Goal: Transaction & Acquisition: Subscribe to service/newsletter

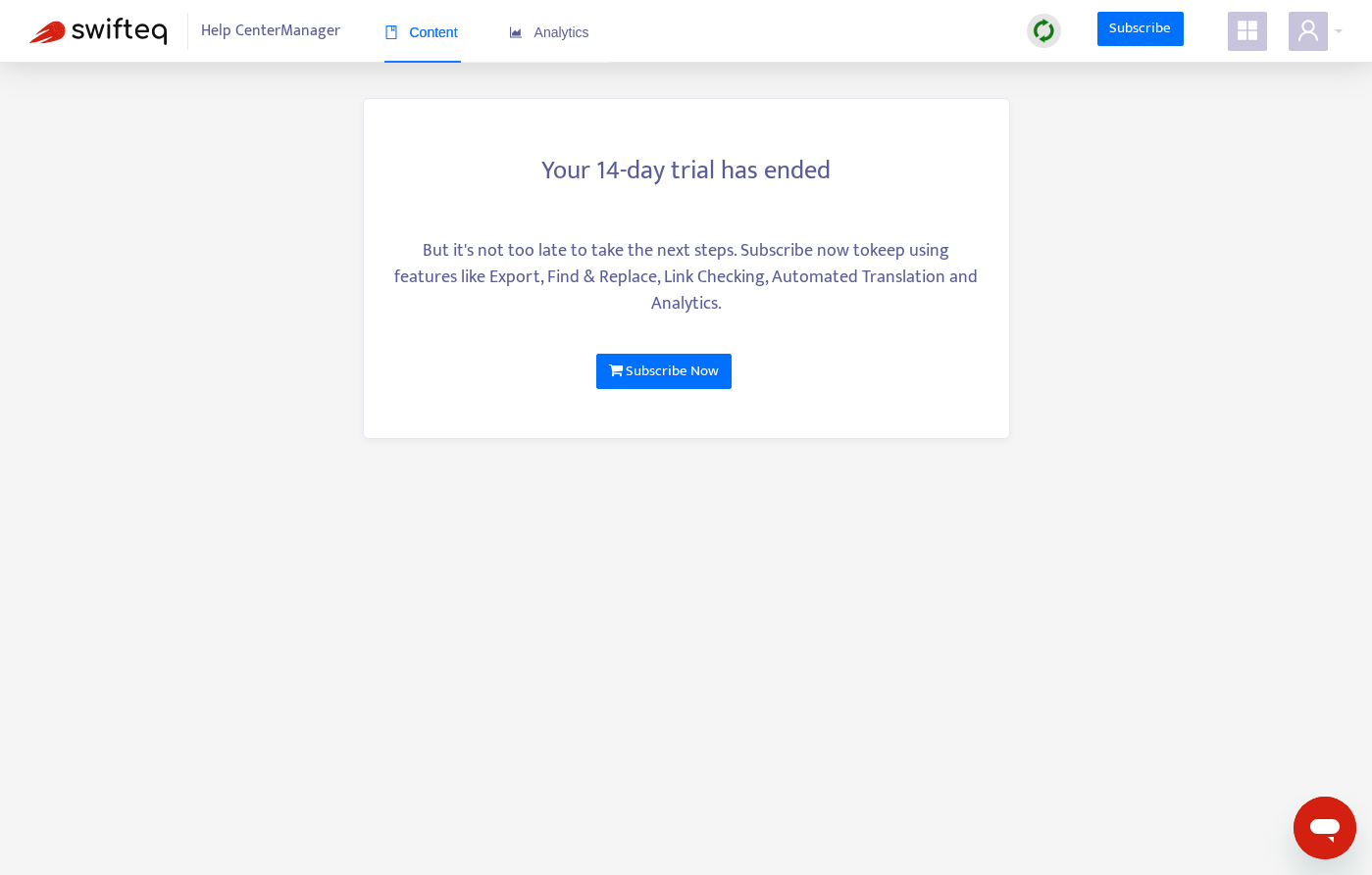
click at [435, 38] on span "Content" at bounding box center [421, 32] width 74 height 16
click at [712, 370] on link "Subscribe Now" at bounding box center [663, 372] width 135 height 35
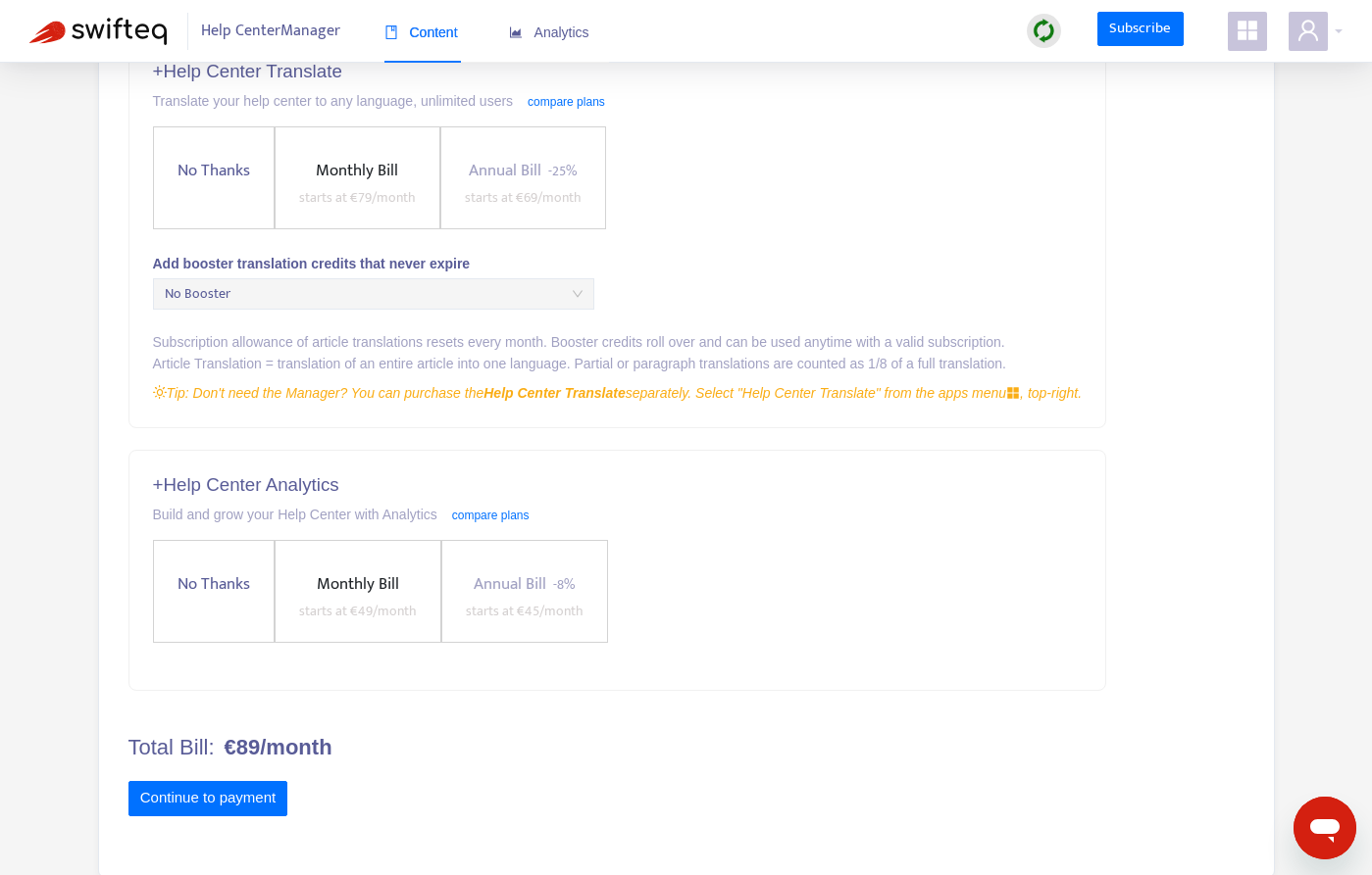
scroll to position [526, 0]
click at [185, 584] on span "No Thanks" at bounding box center [213, 582] width 89 height 27
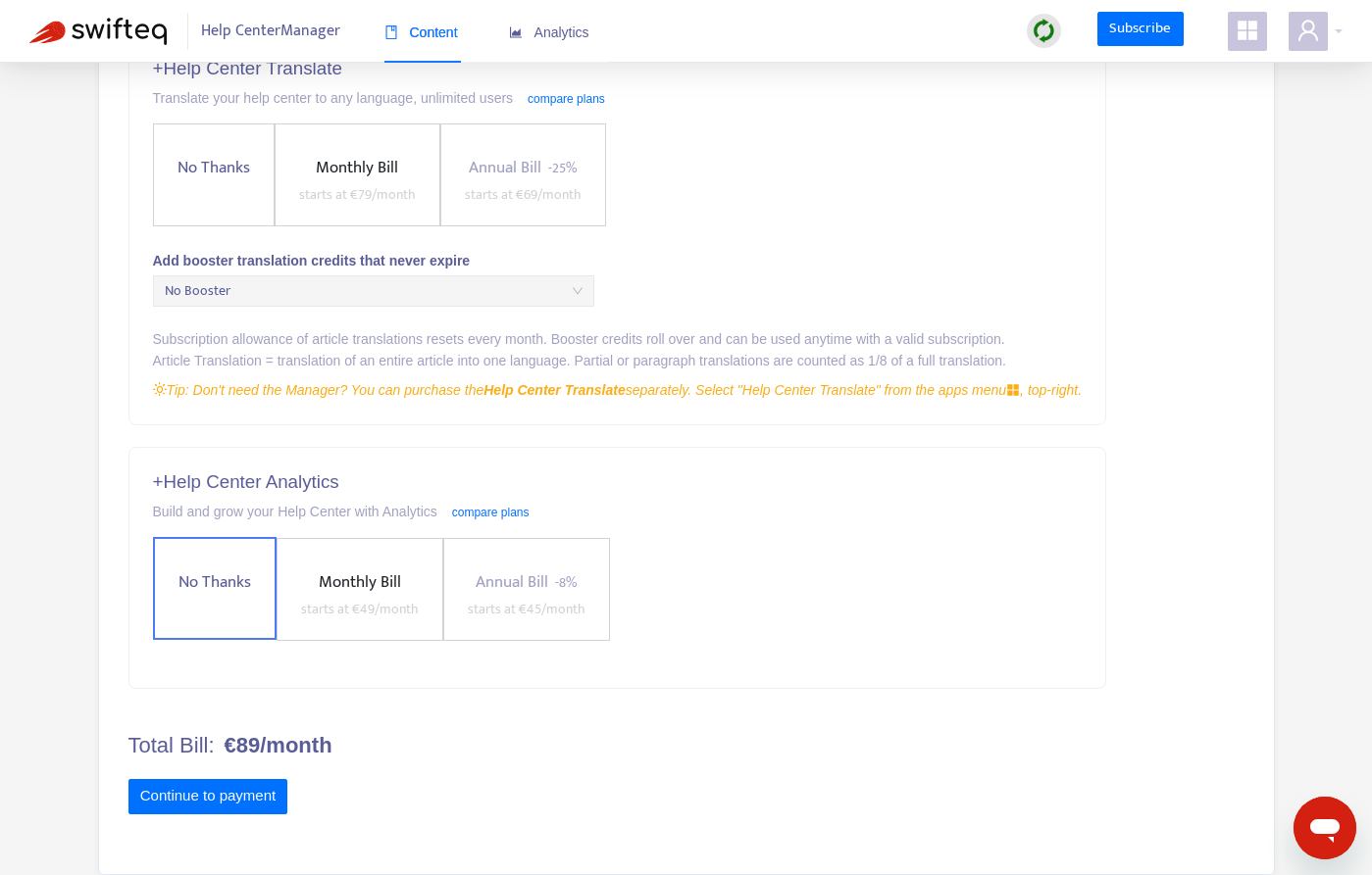
click at [231, 160] on span "No Thanks" at bounding box center [213, 168] width 89 height 27
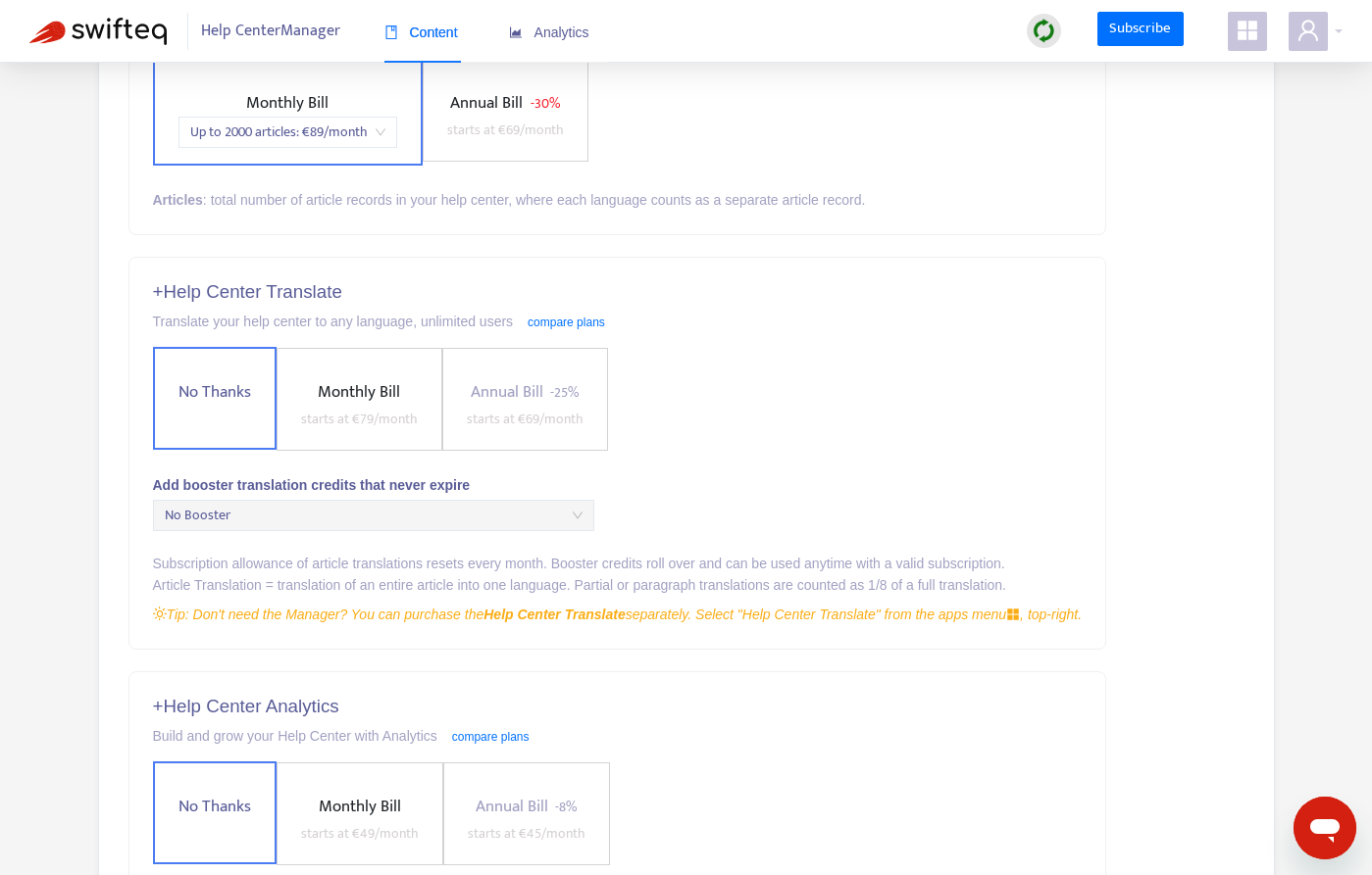
scroll to position [100, 0]
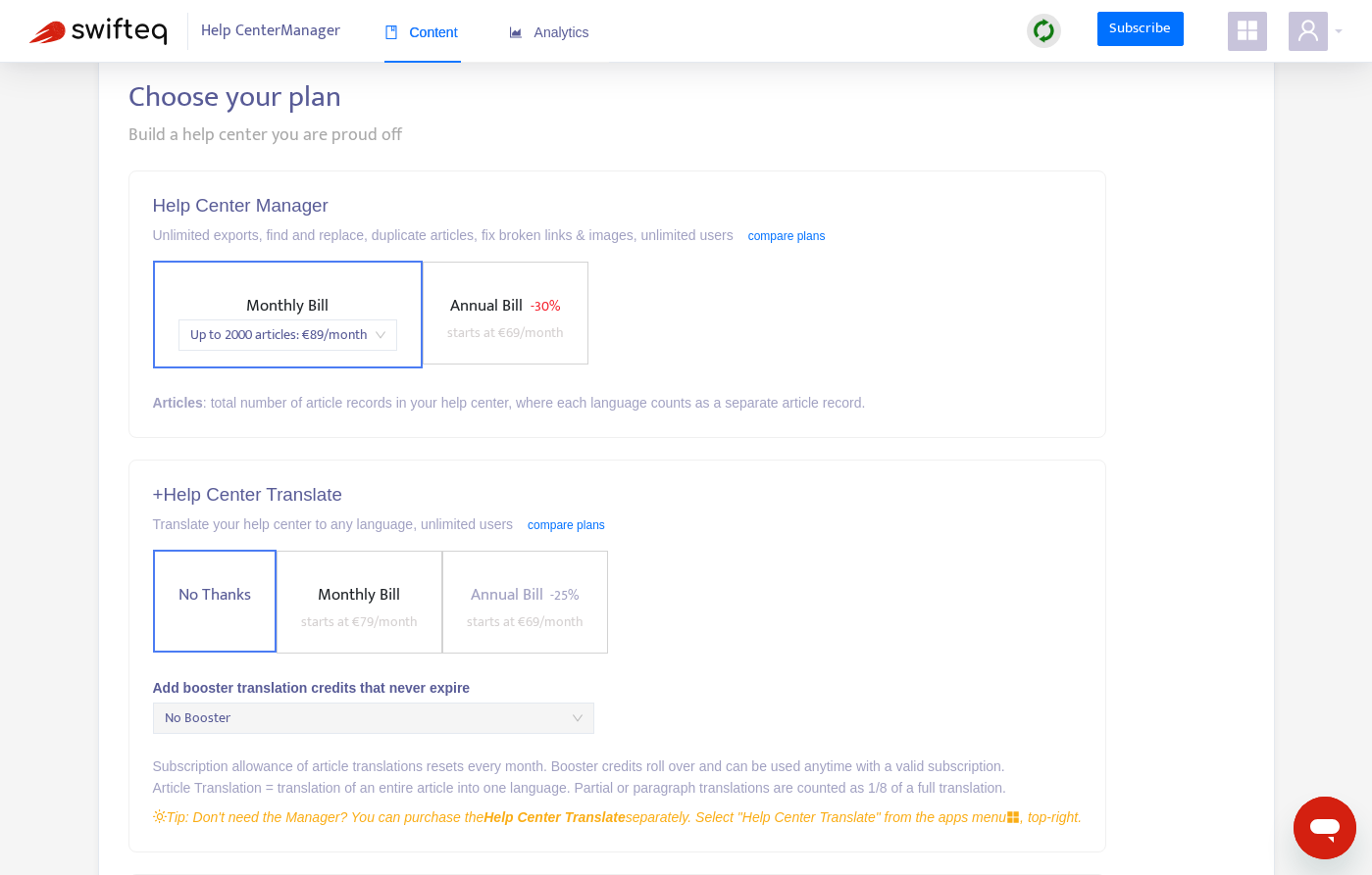
click at [262, 295] on span "Monthly Bill" at bounding box center [287, 306] width 83 height 28
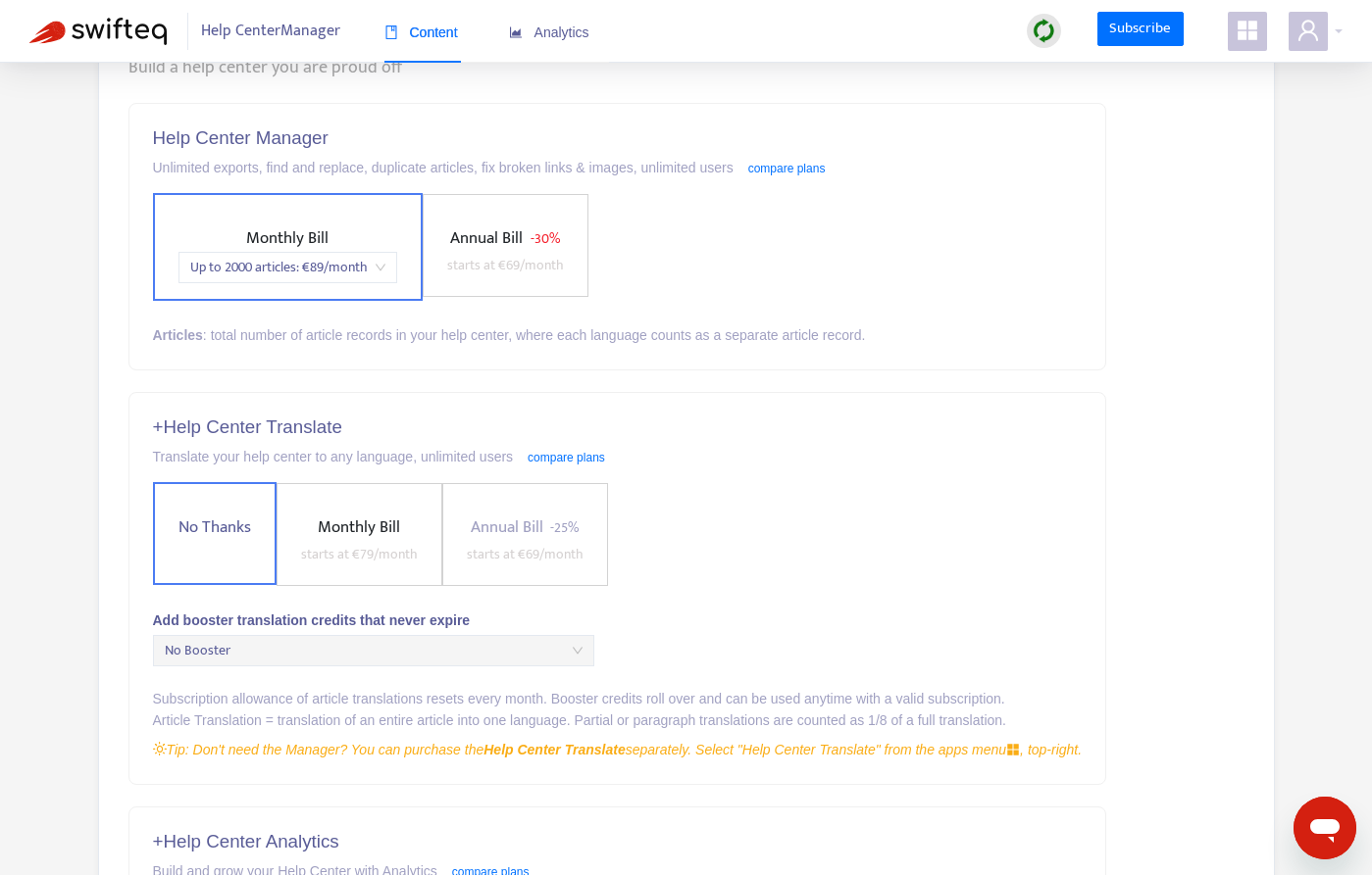
scroll to position [169, 0]
click at [387, 260] on div "Up to 2000 articles : € 89 /month" at bounding box center [287, 265] width 218 height 31
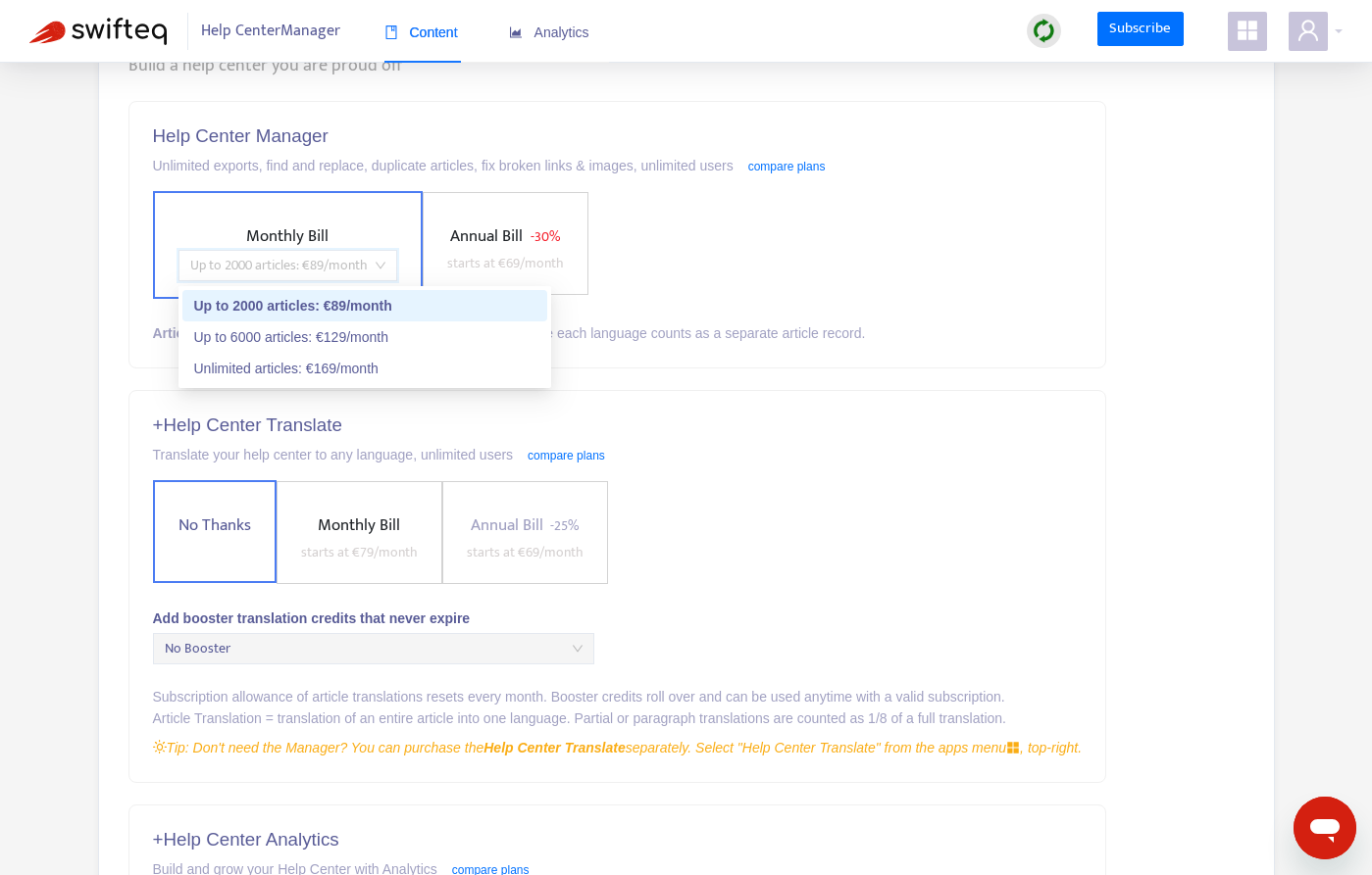
click at [377, 296] on div "Up to 2000 articles : € 89 /month" at bounding box center [364, 306] width 341 height 22
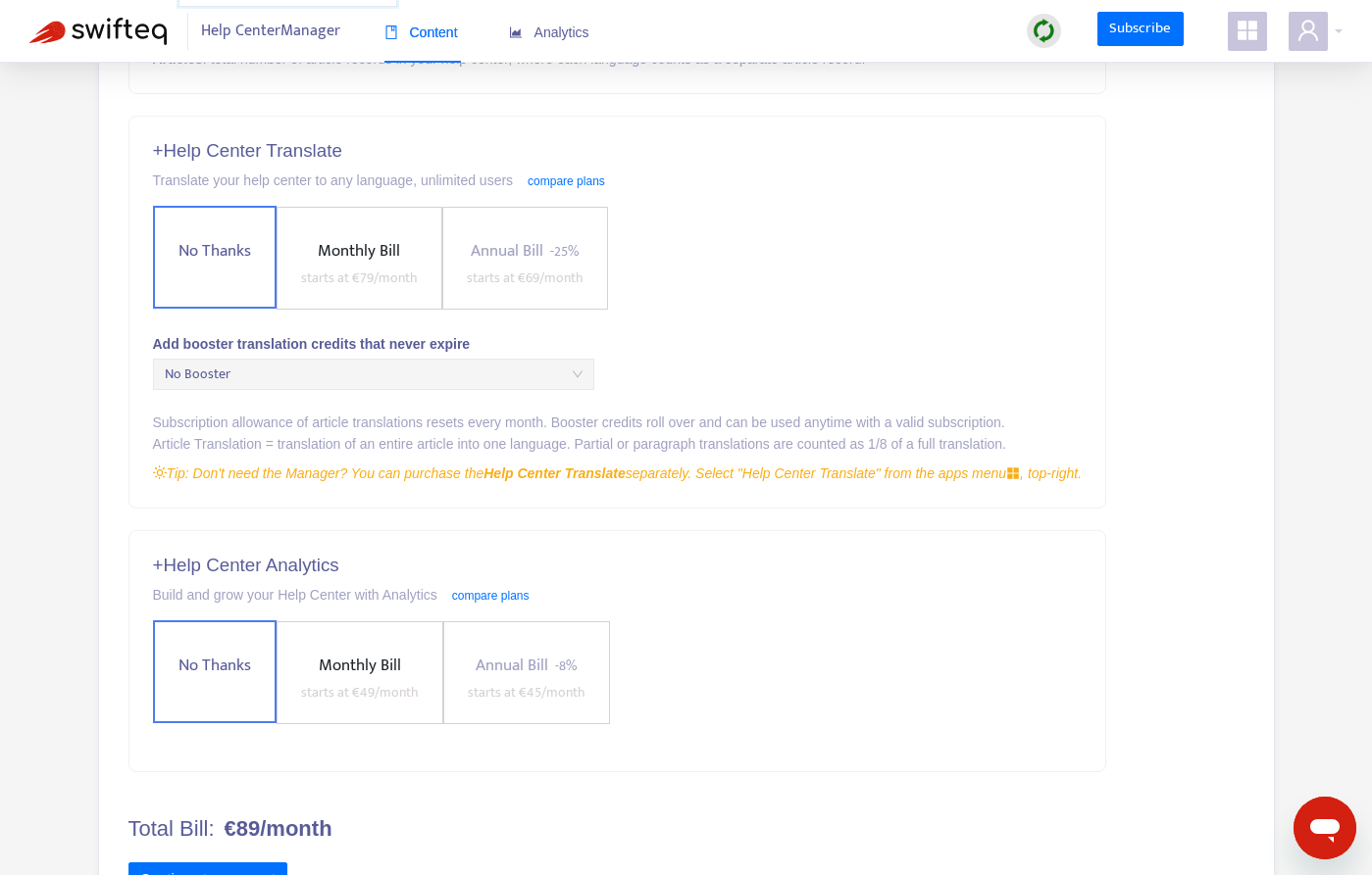
scroll to position [528, 0]
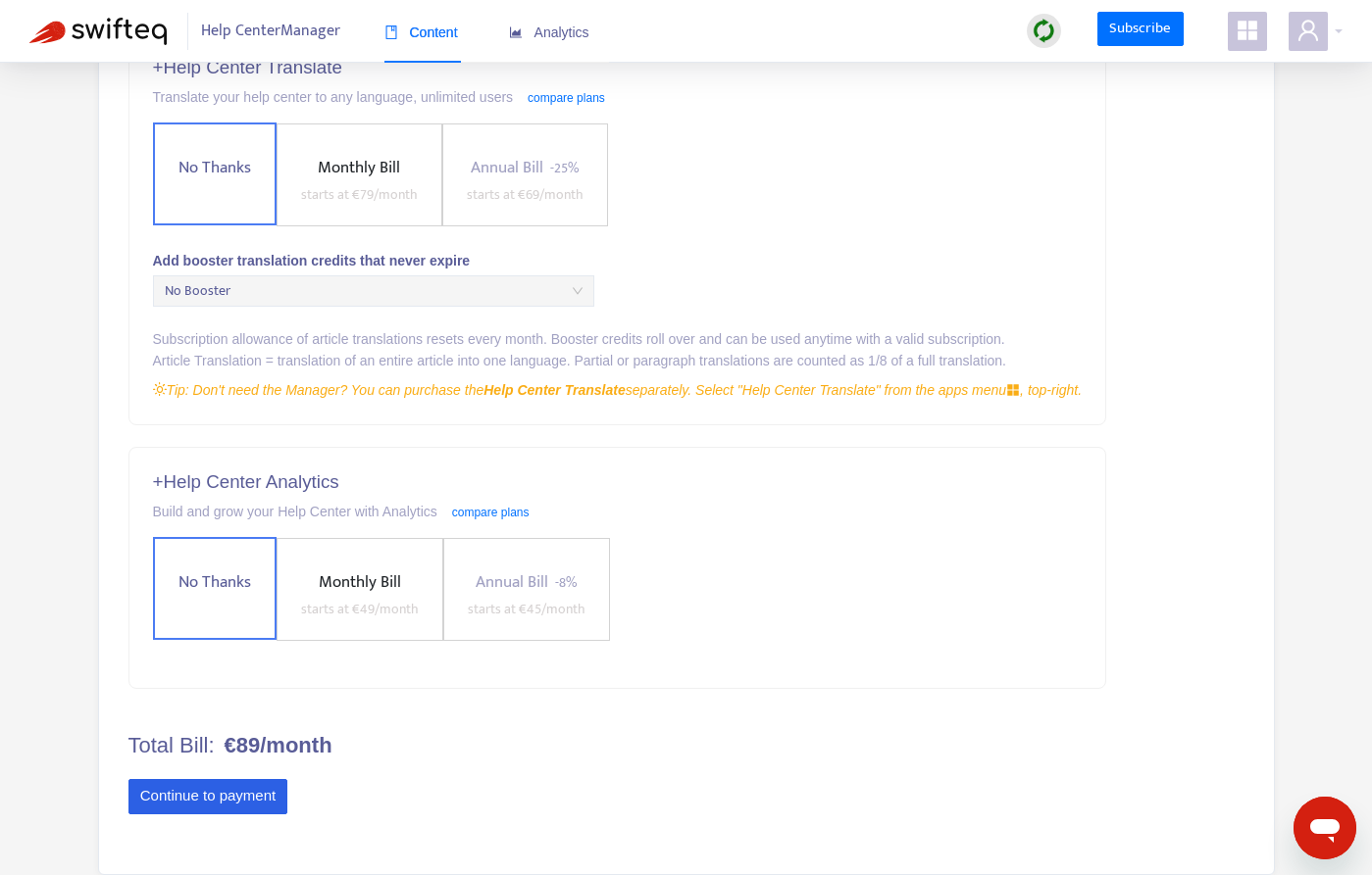
click at [230, 798] on button "Continue to payment" at bounding box center [209, 797] width 160 height 35
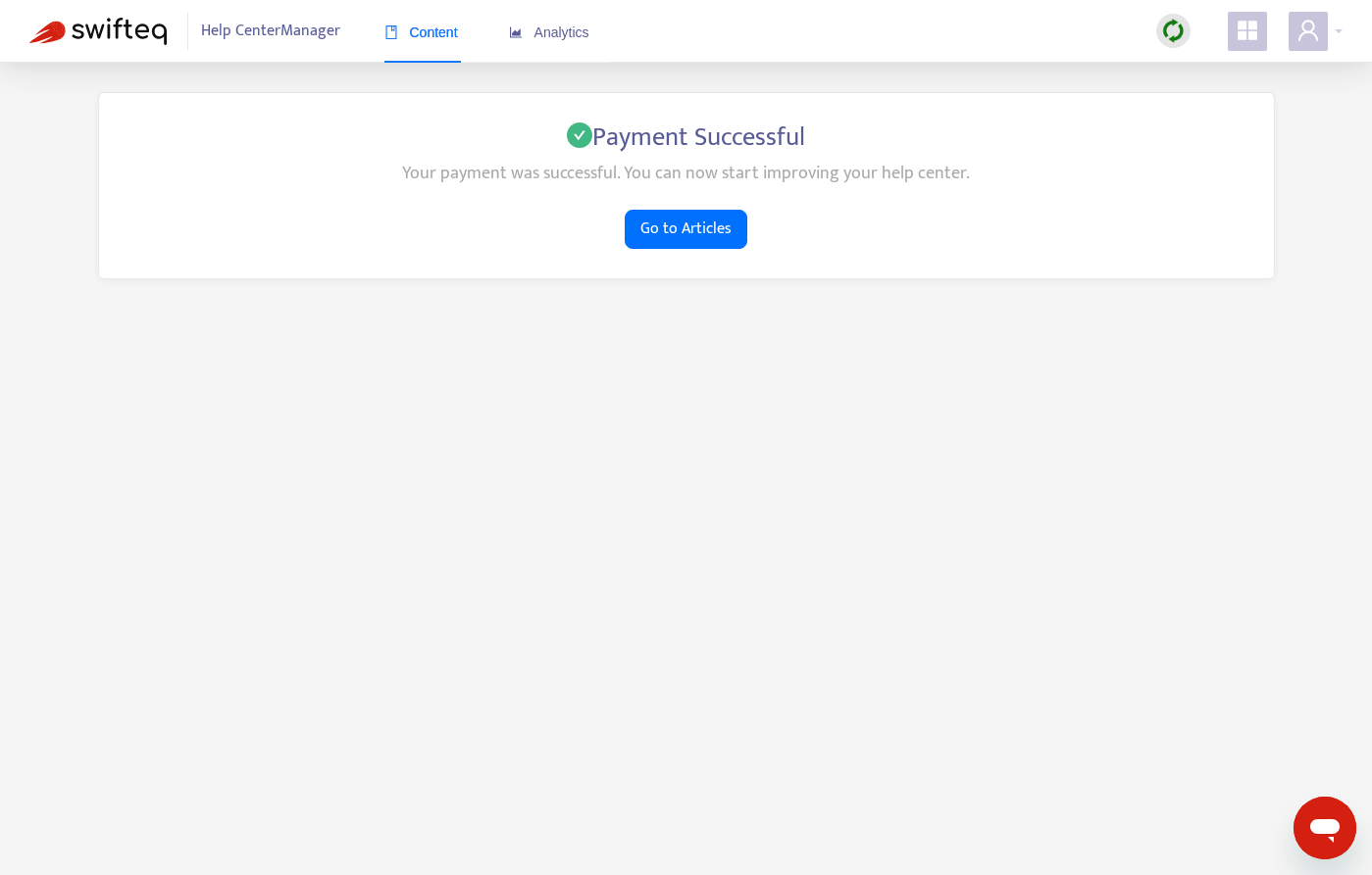
click at [704, 255] on div "Payment Successful Your payment was successful. You can now start improving you…" at bounding box center [686, 186] width 1176 height 187
click at [695, 236] on span "Go to Articles" at bounding box center [686, 228] width 91 height 25
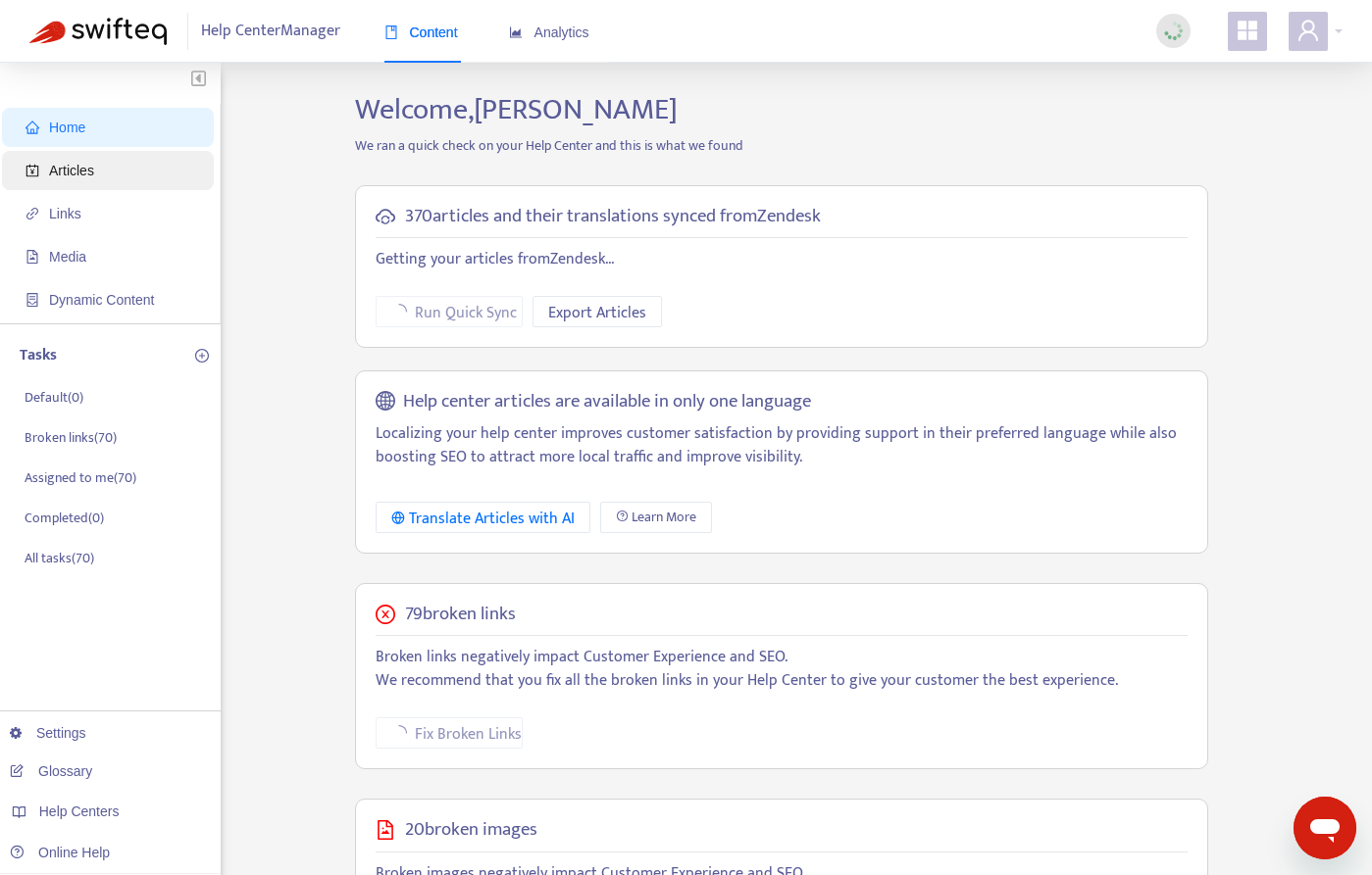
click at [94, 170] on span "Articles" at bounding box center [72, 170] width 45 height 16
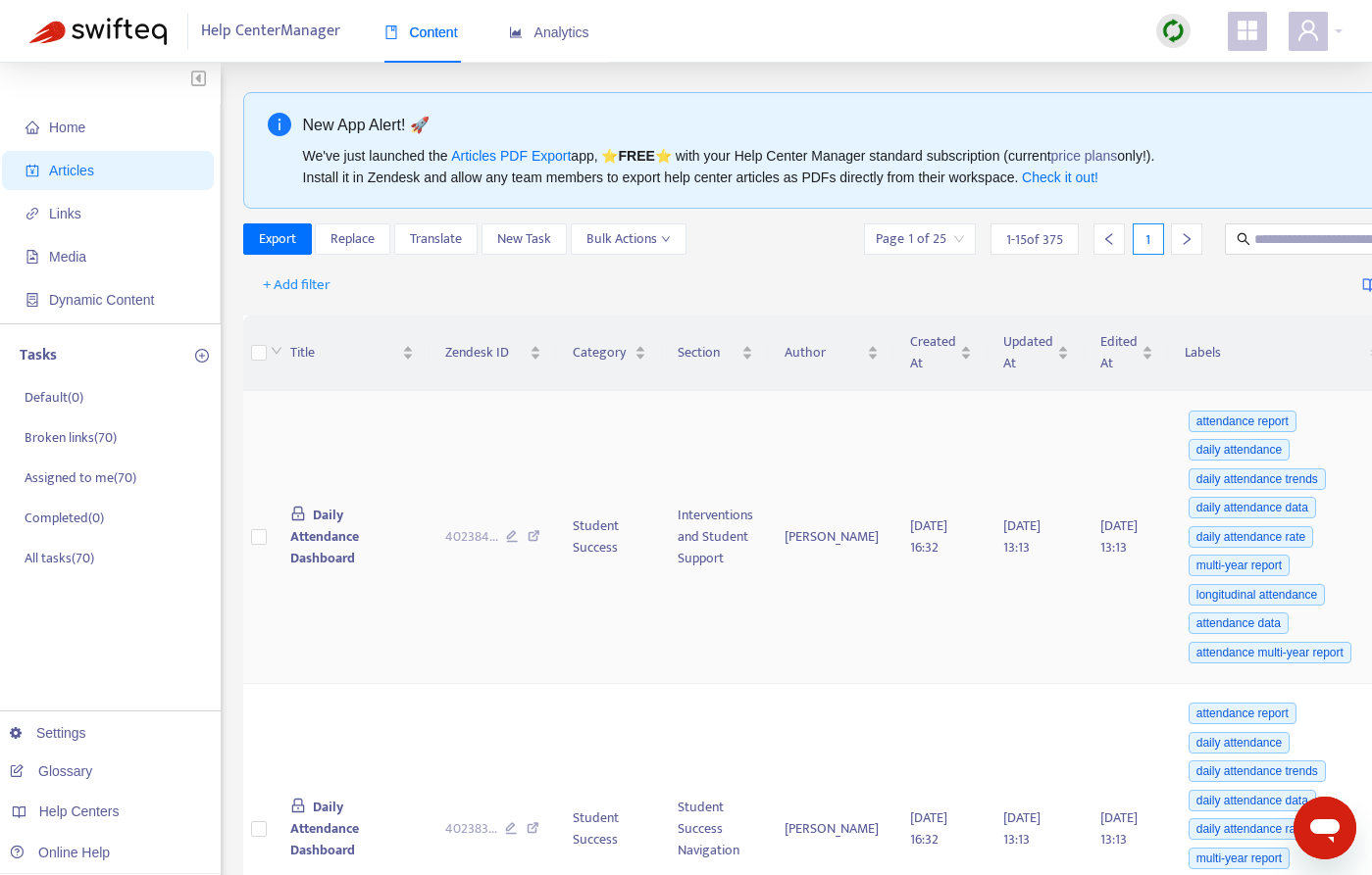
click at [328, 546] on span "Daily Attendance Dashboard" at bounding box center [325, 536] width 69 height 66
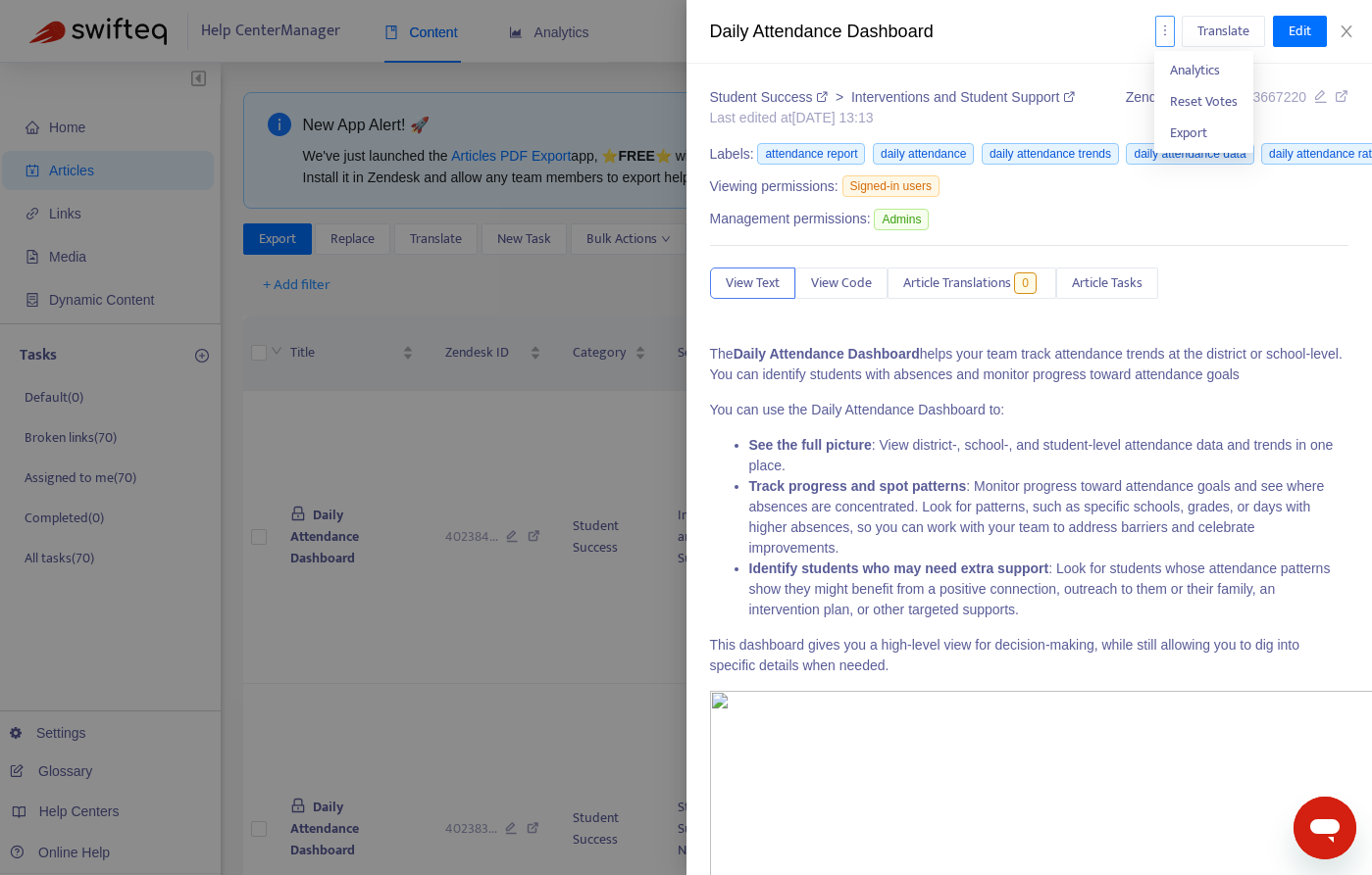
click at [1161, 35] on icon "more" at bounding box center [1164, 30] width 14 height 14
click at [1206, 125] on span "Export" at bounding box center [1188, 133] width 37 height 23
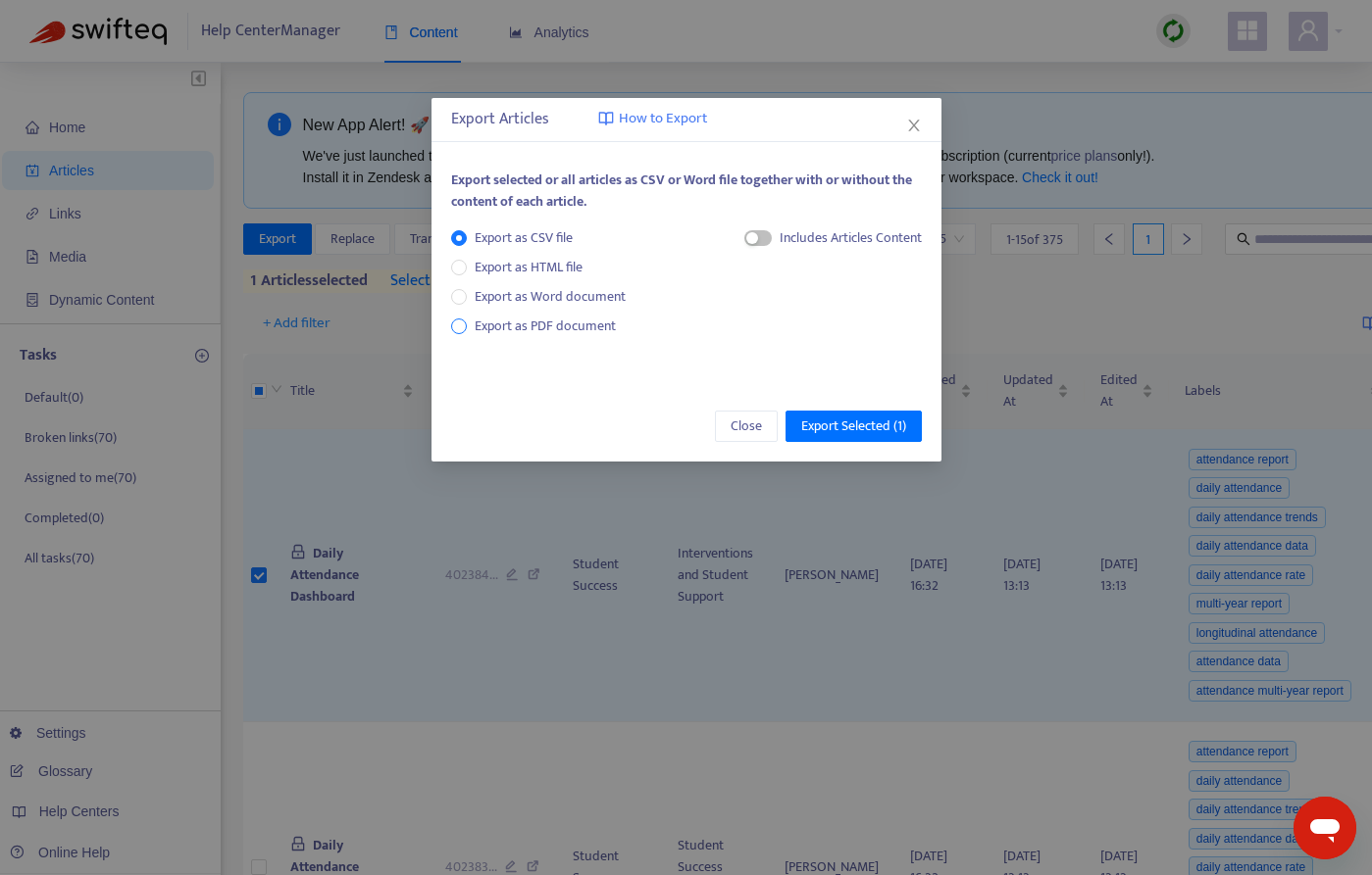
click at [593, 329] on span "Export as PDF document" at bounding box center [546, 325] width 142 height 23
click at [867, 418] on span "Export Selected ( 1 )" at bounding box center [854, 427] width 105 height 22
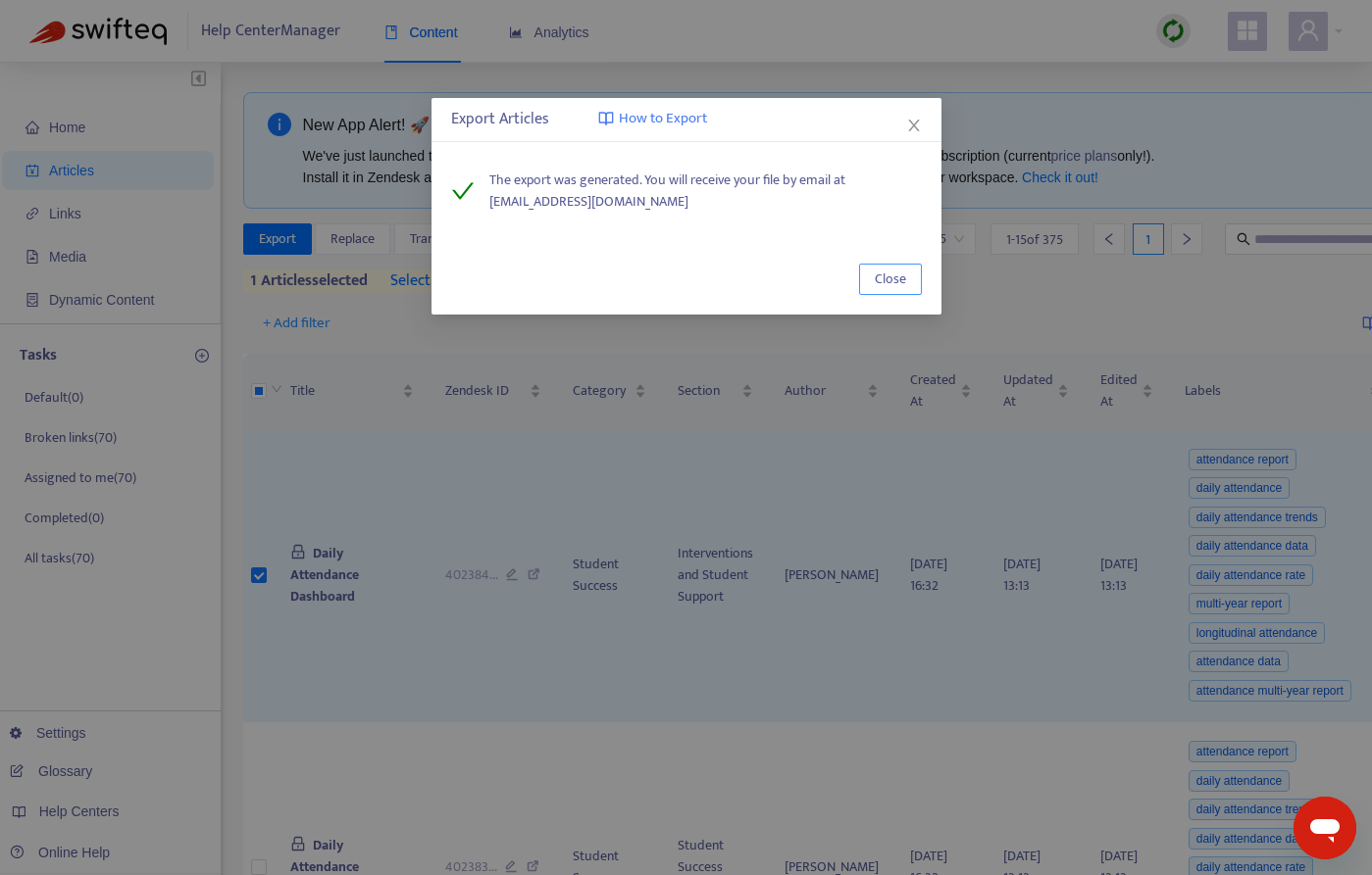
click at [887, 282] on span "Close" at bounding box center [890, 279] width 31 height 22
